Goal: Information Seeking & Learning: Learn about a topic

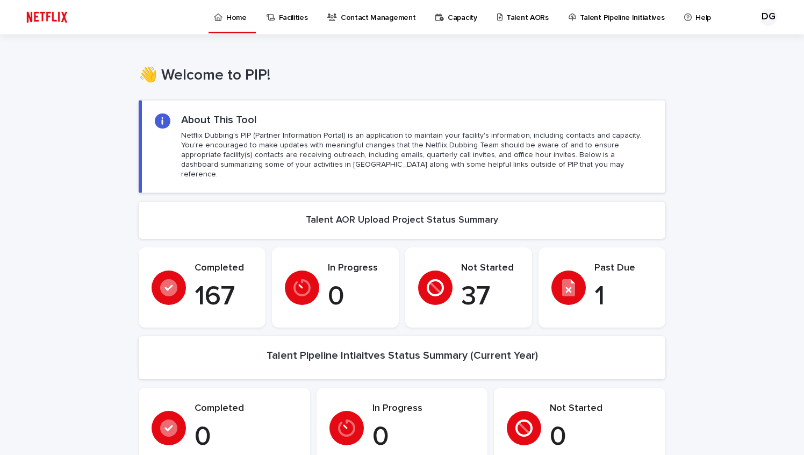
click at [445, 135] on p "Netflix Dubbing's PIP (Partner Information Portal) is an application to maintai…" at bounding box center [416, 155] width 471 height 49
click at [284, 21] on p "Facilities" at bounding box center [293, 11] width 29 height 23
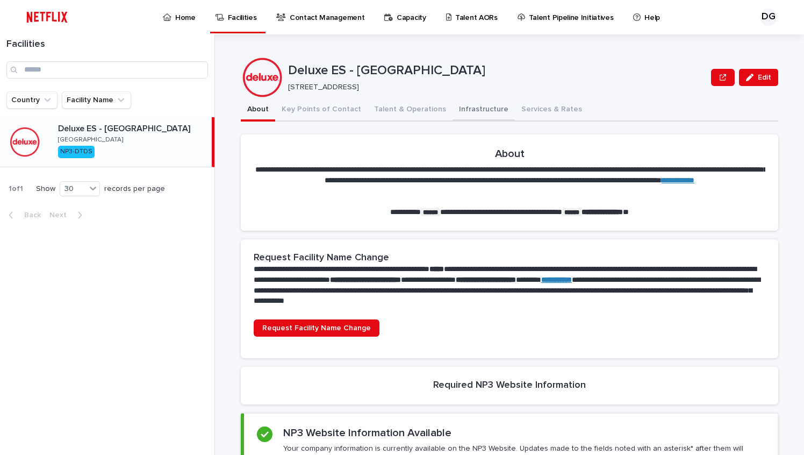
click at [461, 107] on button "Infrastructure" at bounding box center [484, 110] width 62 height 23
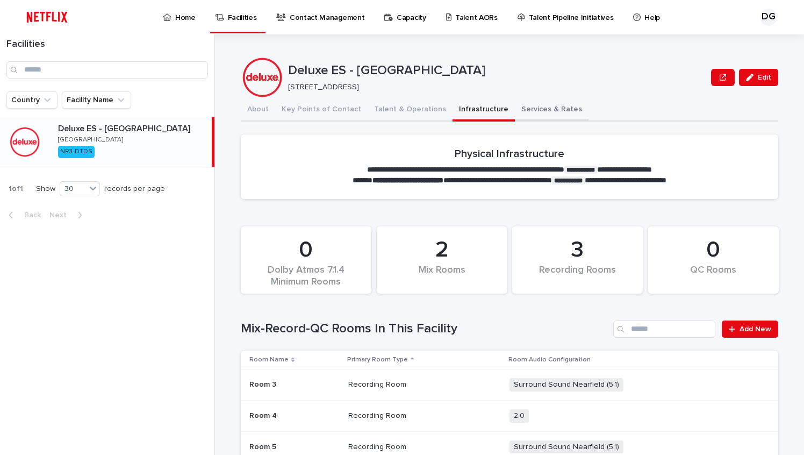
click at [528, 104] on button "Services & Rates" at bounding box center [552, 110] width 74 height 23
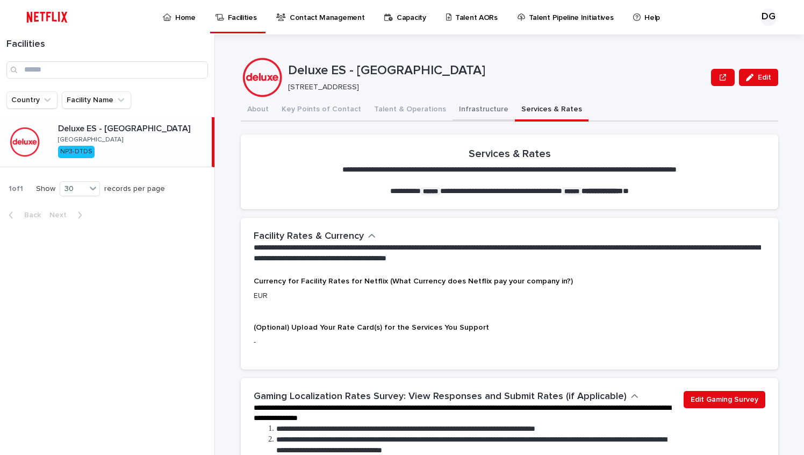
click at [468, 105] on button "Infrastructure" at bounding box center [484, 110] width 62 height 23
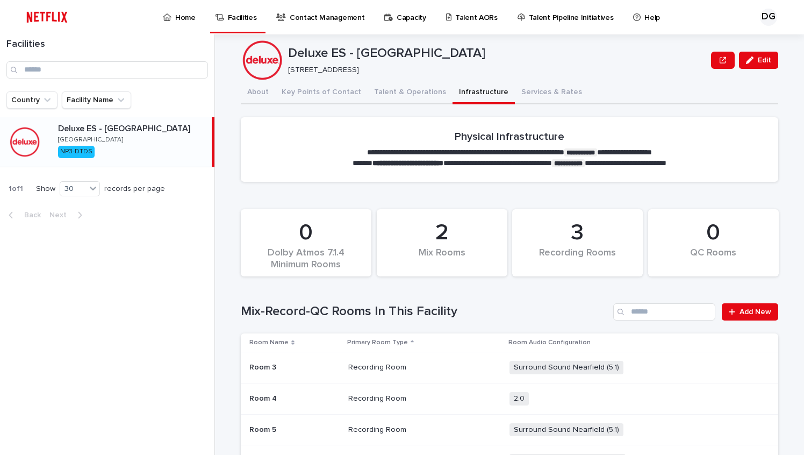
scroll to position [22, 0]
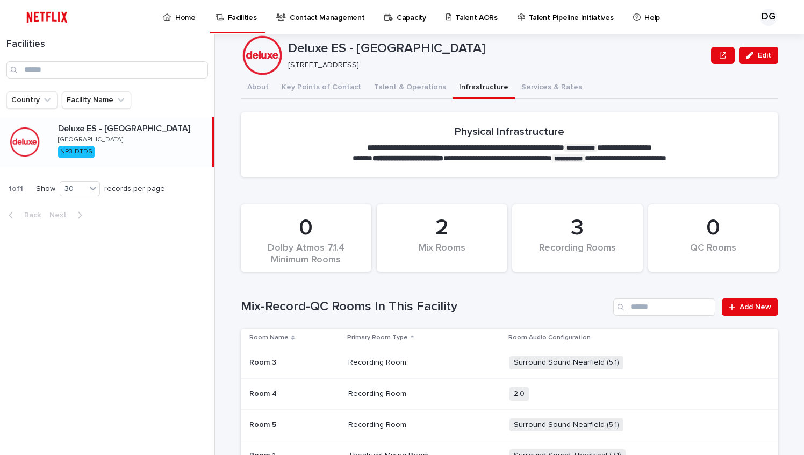
click at [452, 159] on p "**********" at bounding box center [509, 158] width 389 height 11
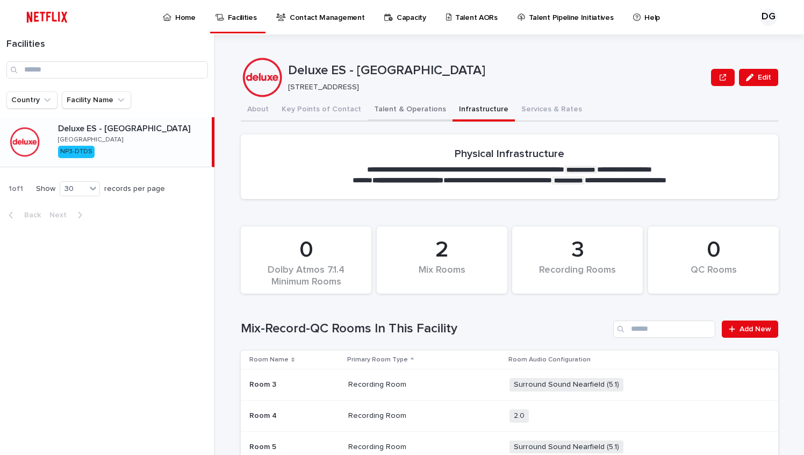
click at [407, 102] on button "Talent & Operations" at bounding box center [410, 110] width 85 height 23
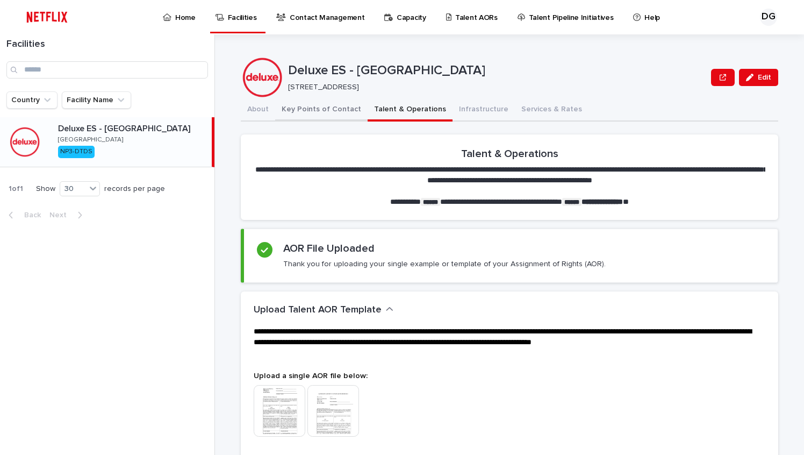
click at [316, 112] on button "Key Points of Contact" at bounding box center [321, 110] width 92 height 23
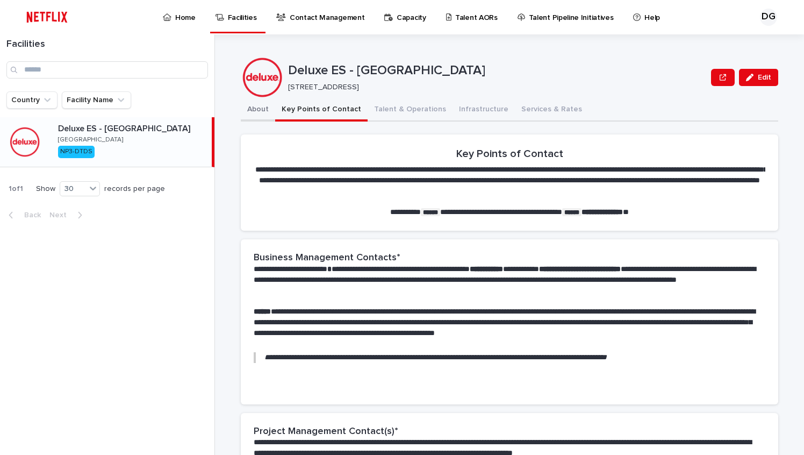
click at [256, 108] on button "About" at bounding box center [258, 110] width 34 height 23
